Goal: Entertainment & Leisure: Consume media (video, audio)

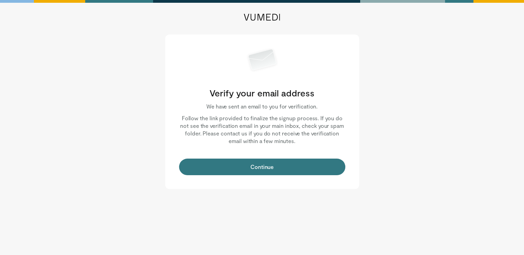
click at [266, 165] on button "Continue" at bounding box center [262, 167] width 166 height 17
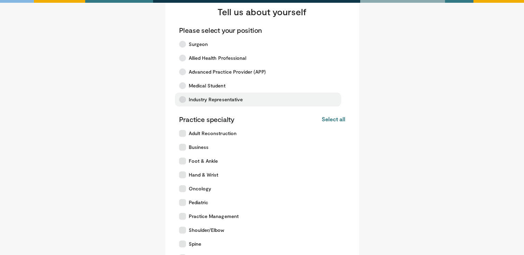
scroll to position [24, 0]
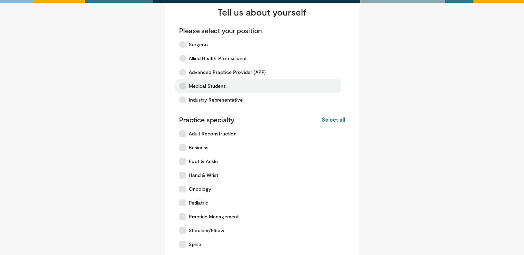
click at [216, 89] on span "Medical Student" at bounding box center [207, 86] width 37 height 7
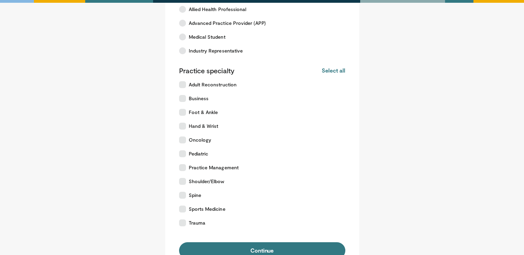
scroll to position [73, 0]
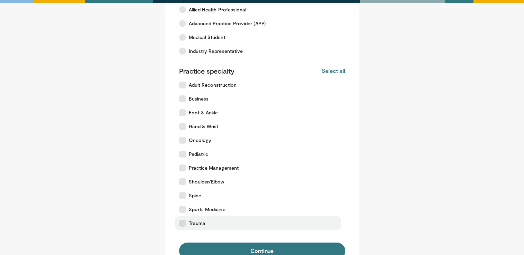
click at [211, 224] on label "Trauma" at bounding box center [258, 224] width 166 height 14
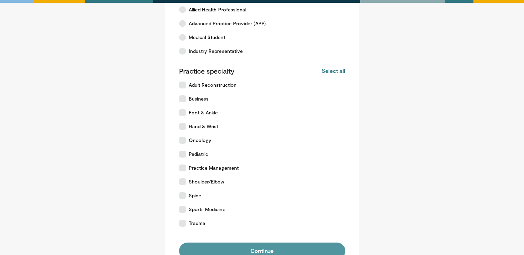
click at [226, 249] on button "Continue" at bounding box center [262, 251] width 166 height 17
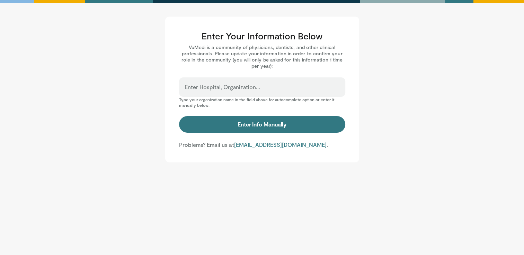
click at [282, 83] on div "Enter Hospital, Organization..." at bounding box center [262, 87] width 166 height 19
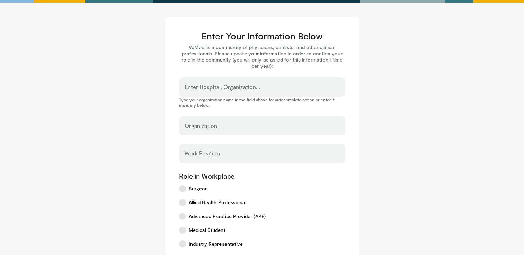
click at [251, 89] on input "Enter Hospital, Organization..." at bounding box center [261, 91] width 155 height 8
click at [246, 89] on input "Enter Hospital, Organization..." at bounding box center [261, 91] width 155 height 8
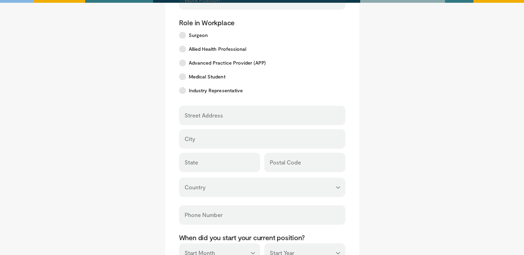
scroll to position [287, 0]
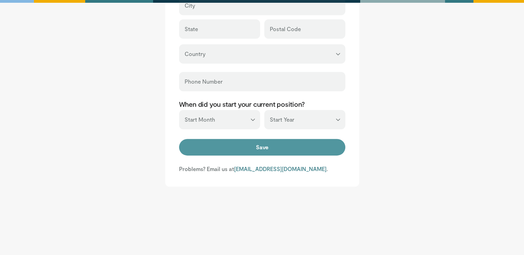
click at [251, 145] on button "Save" at bounding box center [262, 147] width 166 height 17
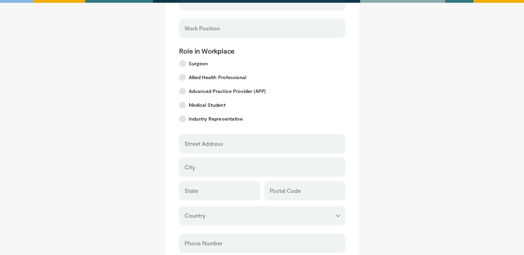
scroll to position [0, 0]
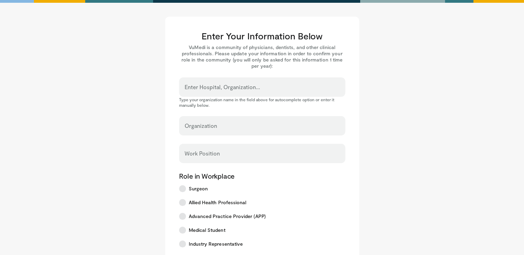
click at [249, 146] on div "Work Position" at bounding box center [262, 153] width 166 height 19
click at [243, 127] on input "Organization" at bounding box center [261, 129] width 155 height 8
click at [242, 87] on input "Enter Hospital, Organization..." at bounding box center [261, 91] width 155 height 8
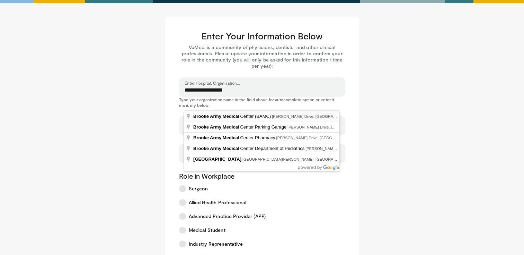
type input "**********"
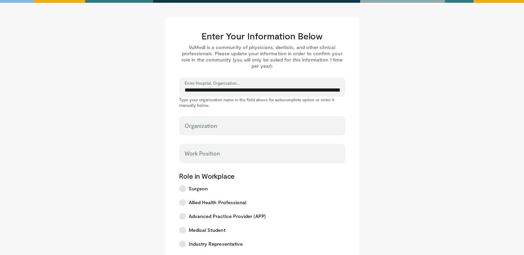
select select "**"
type input "**********"
type input "*****"
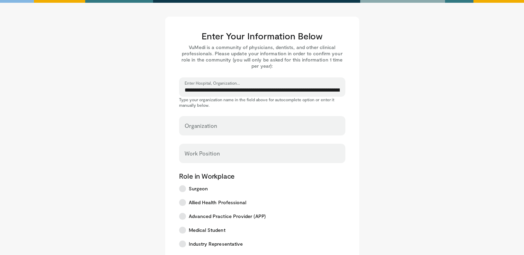
type input "*****"
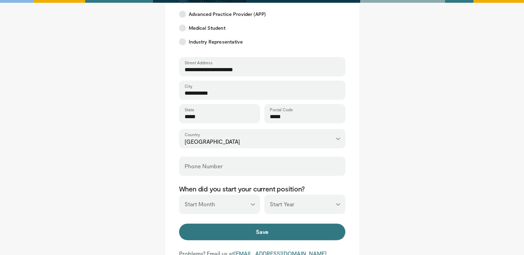
scroll to position [202, 0]
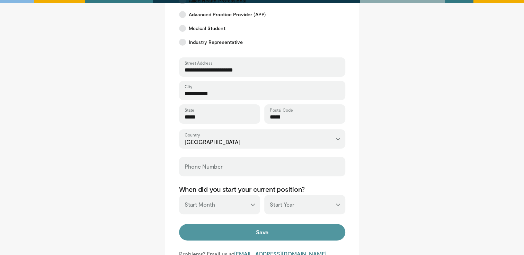
click at [284, 231] on button "Save" at bounding box center [262, 232] width 166 height 17
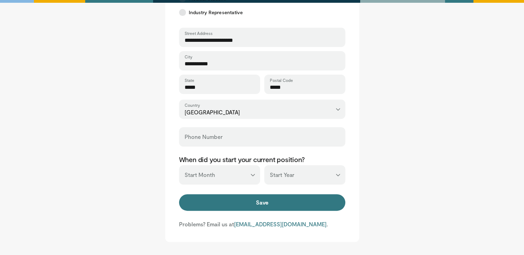
scroll to position [246, 0]
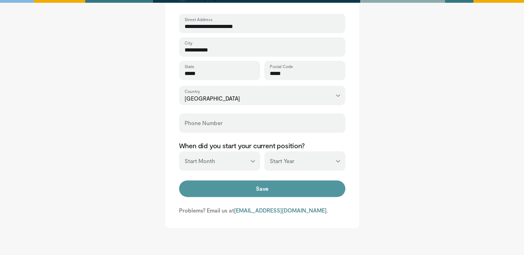
type input "**********"
click at [248, 189] on button "Save" at bounding box center [262, 189] width 166 height 17
type input "**********"
click at [248, 189] on button "Save" at bounding box center [262, 189] width 166 height 17
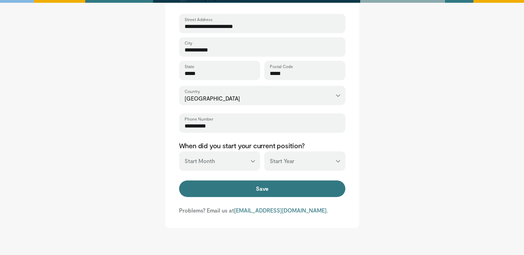
click at [216, 158] on select "*** ******* ******** ***** ***** *** **** **** ****** ********* ******* *******…" at bounding box center [219, 161] width 81 height 19
select select "**"
click at [179, 152] on select "*** ******* ******** ***** ***** *** **** **** ****** ********* ******* *******…" at bounding box center [219, 161] width 81 height 19
click at [296, 163] on select "*** **** **** **** **** **** **** **** **** **** **** **** **** **** **** **** …" at bounding box center [304, 161] width 81 height 19
select select "****"
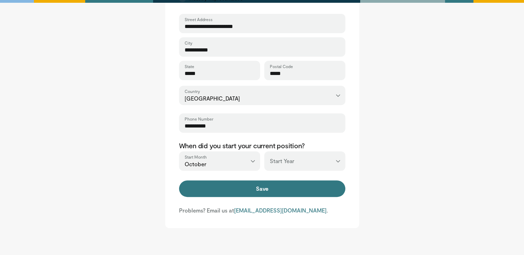
click at [264, 152] on select "*** **** **** **** **** **** **** **** **** **** **** **** **** **** **** **** …" at bounding box center [304, 161] width 81 height 19
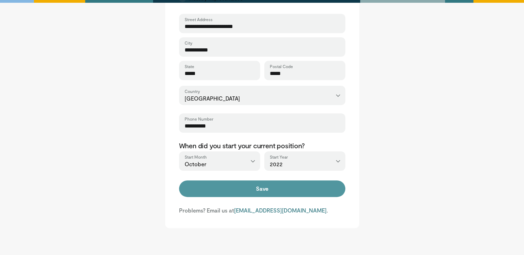
click at [267, 194] on button "Save" at bounding box center [262, 189] width 166 height 17
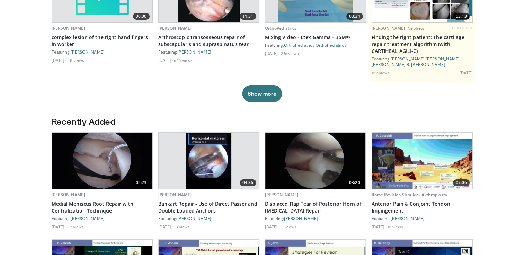
scroll to position [101, 0]
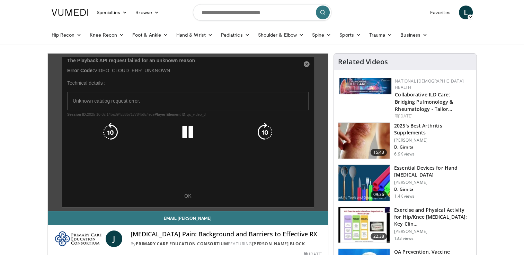
click at [186, 199] on div "10 seconds Tap to unmute" at bounding box center [188, 132] width 280 height 157
click at [186, 197] on div "10 seconds Tap to unmute" at bounding box center [188, 132] width 280 height 157
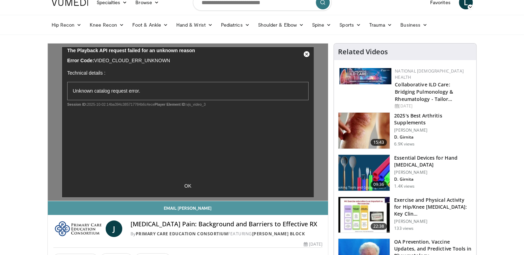
scroll to position [10, 0]
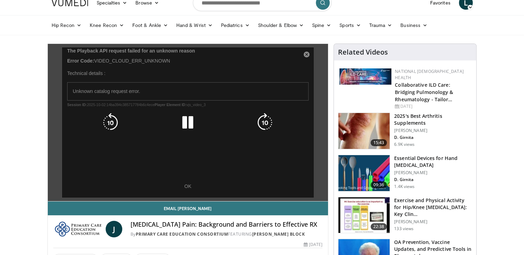
click at [187, 187] on div "10 seconds Tap to unmute" at bounding box center [188, 122] width 280 height 157
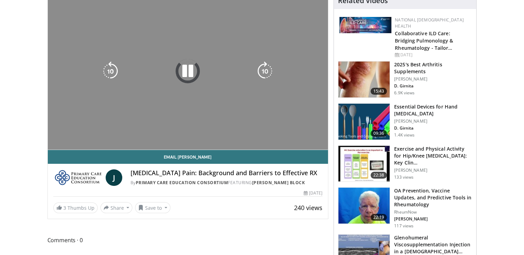
scroll to position [62, 0]
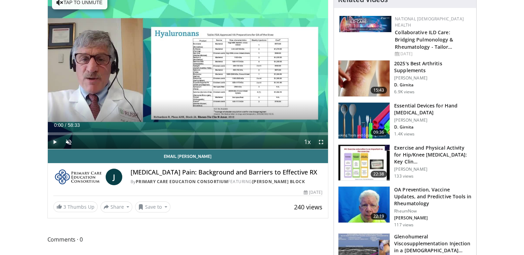
click at [55, 141] on span "Video Player" at bounding box center [55, 142] width 14 height 14
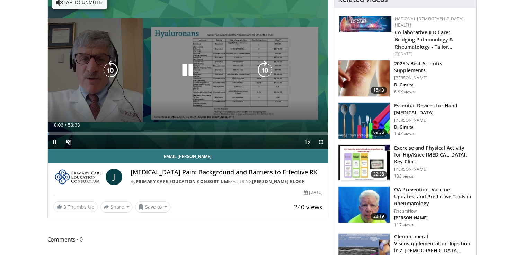
click at [83, 3] on button "Tap to unmute" at bounding box center [79, 3] width 55 height 14
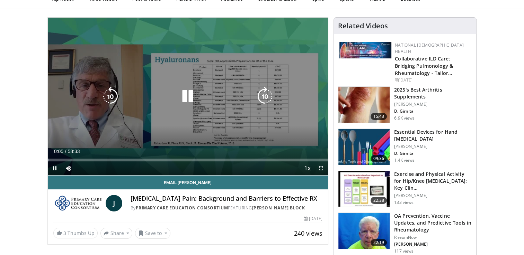
scroll to position [37, 0]
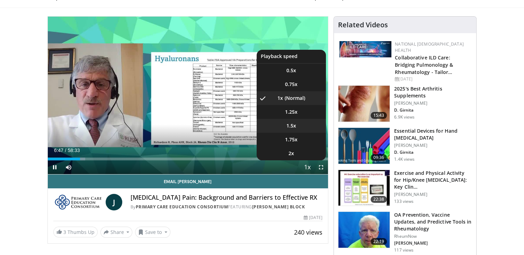
click at [296, 125] on li "1.5x" at bounding box center [290, 126] width 69 height 14
click at [302, 113] on li "1.25x" at bounding box center [290, 112] width 69 height 14
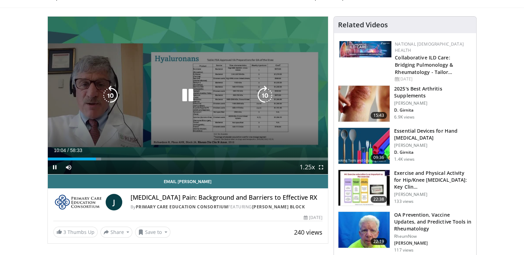
click at [208, 65] on div "10 seconds Tap to unmute" at bounding box center [188, 96] width 280 height 158
click at [187, 70] on div "10 seconds Tap to unmute" at bounding box center [188, 96] width 280 height 158
click at [113, 97] on icon "Video Player" at bounding box center [110, 95] width 19 height 19
click at [162, 81] on div "10 seconds Tap to unmute" at bounding box center [188, 96] width 280 height 158
click at [191, 76] on div "10 seconds Tap to unmute" at bounding box center [188, 96] width 280 height 158
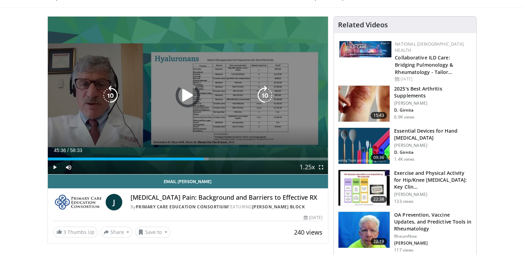
click at [266, 158] on div "Loaded : 57.41% 45:36 45:27" at bounding box center [188, 159] width 280 height 3
click at [183, 85] on div "10 seconds Tap to unmute" at bounding box center [188, 96] width 280 height 158
click at [203, 74] on div "10 seconds Tap to unmute" at bounding box center [188, 96] width 280 height 158
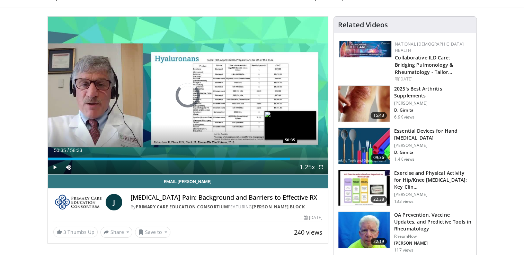
click at [290, 156] on div "Loaded : 81.13% 50:35 50:35" at bounding box center [188, 157] width 280 height 7
click at [283, 158] on div "49:17" at bounding box center [166, 159] width 236 height 3
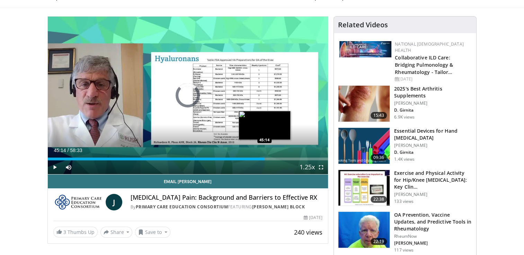
click at [264, 157] on div "Loaded : 0.00% 45:14 45:14" at bounding box center [188, 157] width 280 height 7
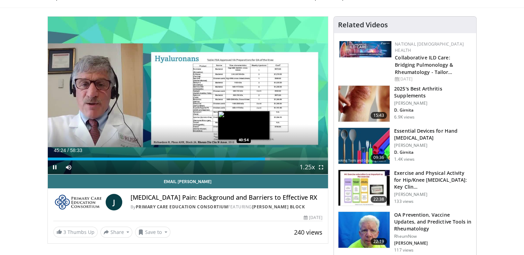
click at [243, 158] on div "Loaded : 79.29% 45:24 40:54" at bounding box center [188, 159] width 280 height 3
click at [251, 158] on div "Loaded : 72.19% 42:38 42:38" at bounding box center [188, 159] width 280 height 3
click at [249, 158] on div "42:50" at bounding box center [150, 159] width 205 height 3
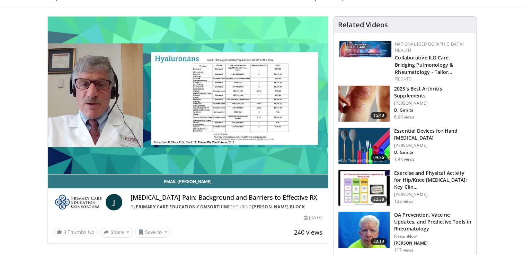
click at [247, 158] on div "10 seconds Tap to unmute" at bounding box center [188, 96] width 280 height 158
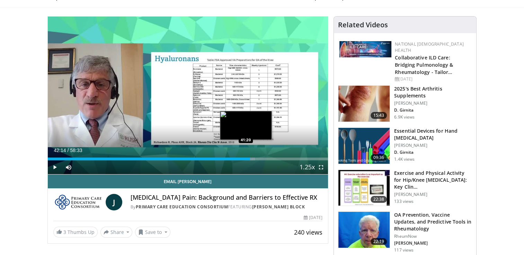
click at [245, 159] on div "42:14" at bounding box center [149, 159] width 202 height 3
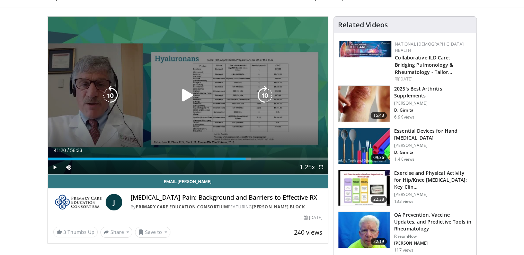
click at [275, 125] on div "10 seconds Tap to unmute" at bounding box center [188, 96] width 280 height 158
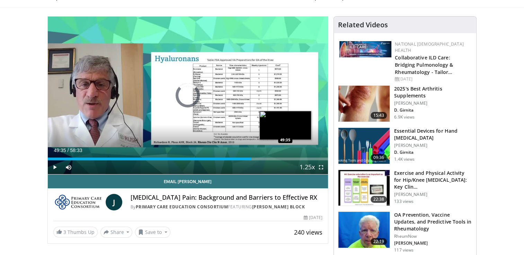
click at [285, 158] on div "Loaded : 0.00% 49:35 49:35" at bounding box center [188, 159] width 280 height 3
click at [282, 158] on div "Loaded : 86.54% 49:00 49:00" at bounding box center [188, 159] width 280 height 3
click at [278, 158] on div "48:04" at bounding box center [165, 159] width 235 height 3
click at [279, 158] on div "Progress Bar" at bounding box center [278, 159] width 2 height 3
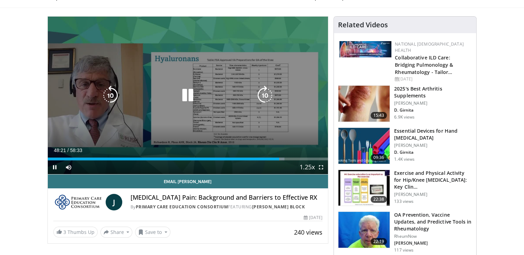
click at [266, 92] on icon "Video Player" at bounding box center [264, 95] width 19 height 19
click at [184, 92] on icon "Video Player" at bounding box center [187, 95] width 19 height 19
click at [244, 91] on div "Video Player" at bounding box center [187, 96] width 168 height 14
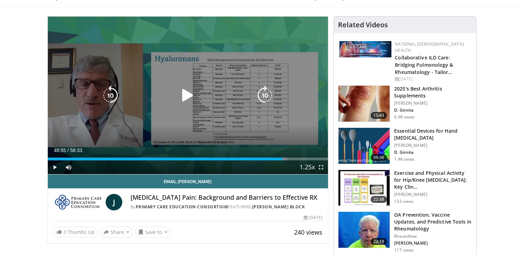
click at [189, 94] on icon "Video Player" at bounding box center [187, 95] width 19 height 19
click at [261, 93] on icon "Video Player" at bounding box center [264, 95] width 19 height 19
click at [187, 97] on icon "Video Player" at bounding box center [187, 95] width 19 height 19
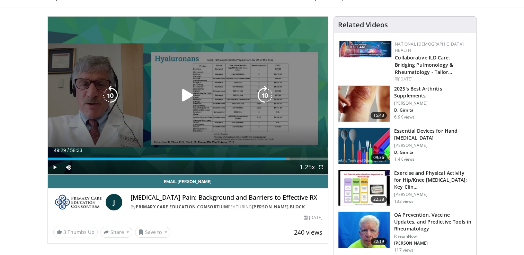
click at [271, 93] on icon "Video Player" at bounding box center [264, 95] width 19 height 19
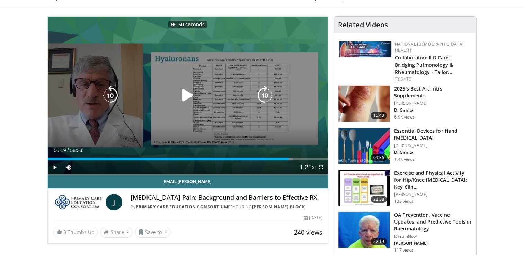
click at [271, 93] on icon "Video Player" at bounding box center [264, 95] width 19 height 19
click at [263, 92] on icon "Video Player" at bounding box center [264, 95] width 19 height 19
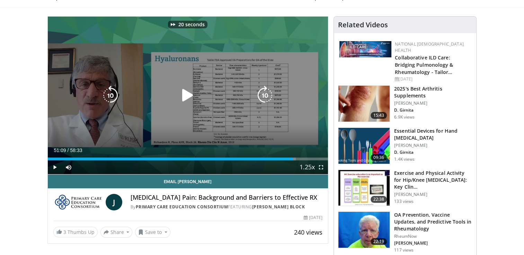
click at [263, 92] on icon "Video Player" at bounding box center [264, 95] width 19 height 19
click at [110, 91] on icon "Video Player" at bounding box center [110, 95] width 19 height 19
